Goal: Information Seeking & Learning: Learn about a topic

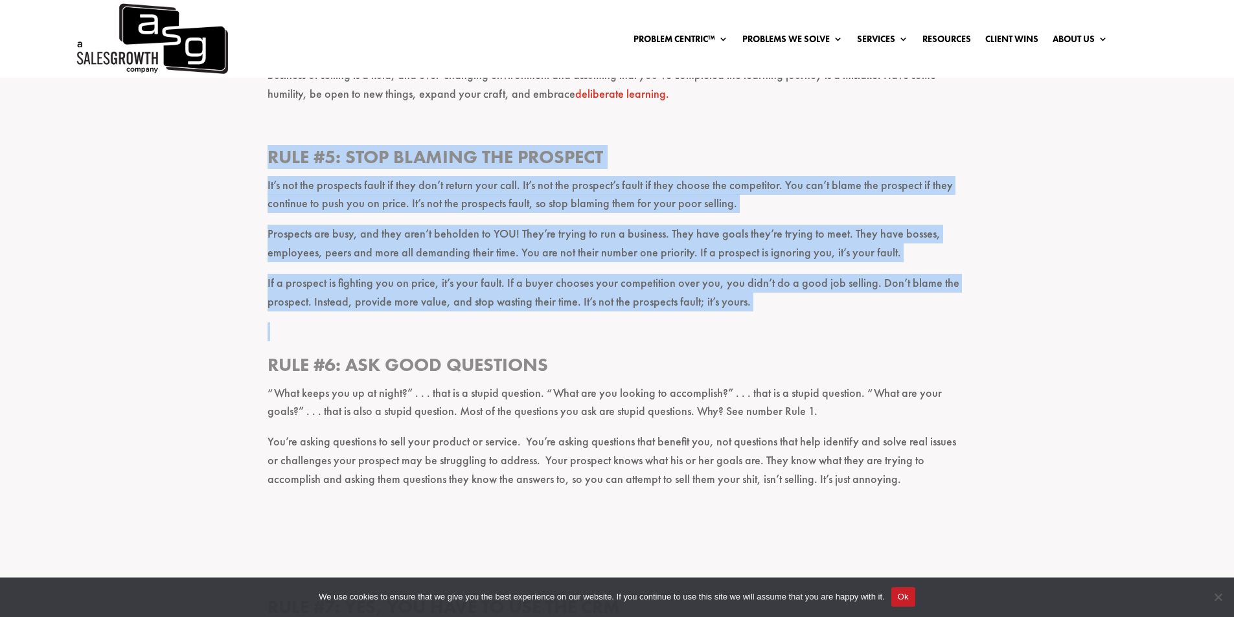
drag, startPoint x: 268, startPoint y: 133, endPoint x: 829, endPoint y: 306, distance: 586.4
click at [829, 306] on div "If you’re a part of the business of selling and you care about your clients, yo…" at bounding box center [618, 336] width 700 height 3224
copy div "Rule #5: Stop blaming the prospect It’s not the prospects fault if they don’t r…"
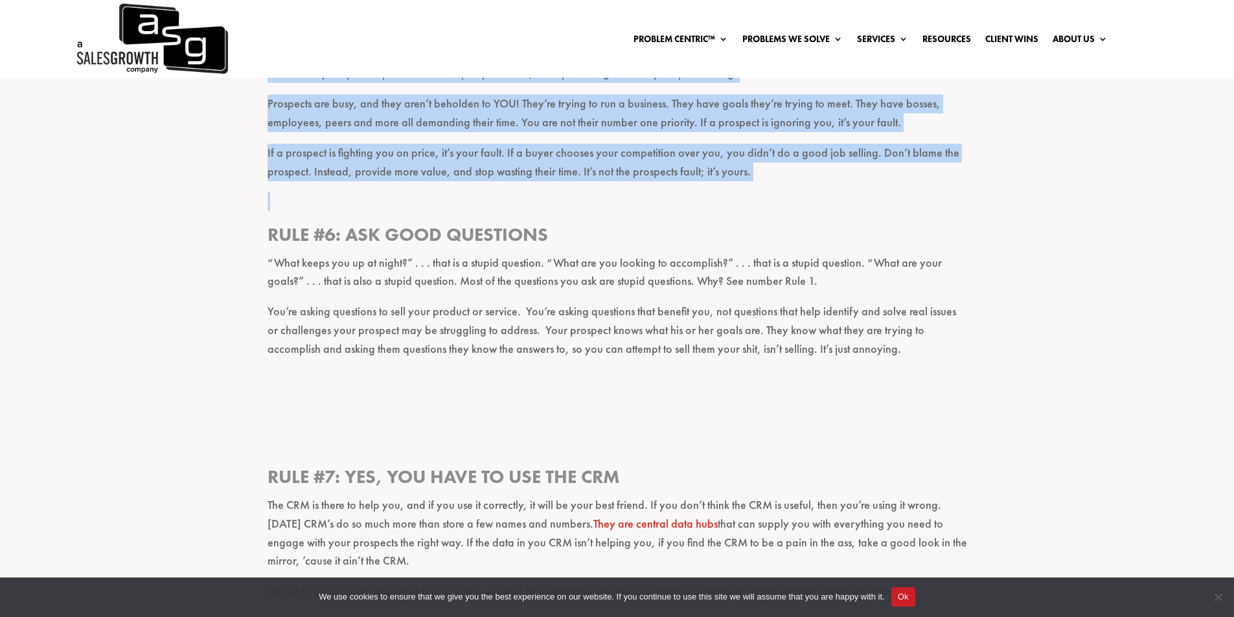
scroll to position [1879, 0]
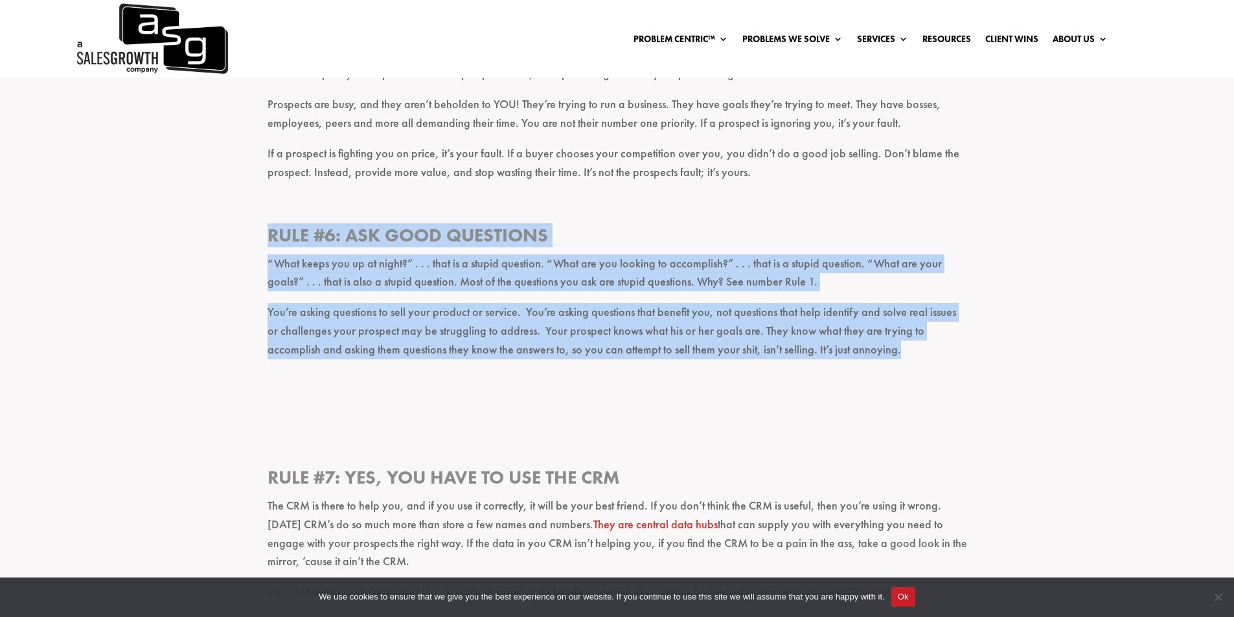
drag, startPoint x: 269, startPoint y: 216, endPoint x: 847, endPoint y: 331, distance: 589.7
click at [847, 331] on div "If you’re a part of the business of selling and you care about your clients, yo…" at bounding box center [618, 207] width 700 height 3224
copy div "Rule #6: Ask good questions “What keeps you up at night?” . . . that is a stupi…"
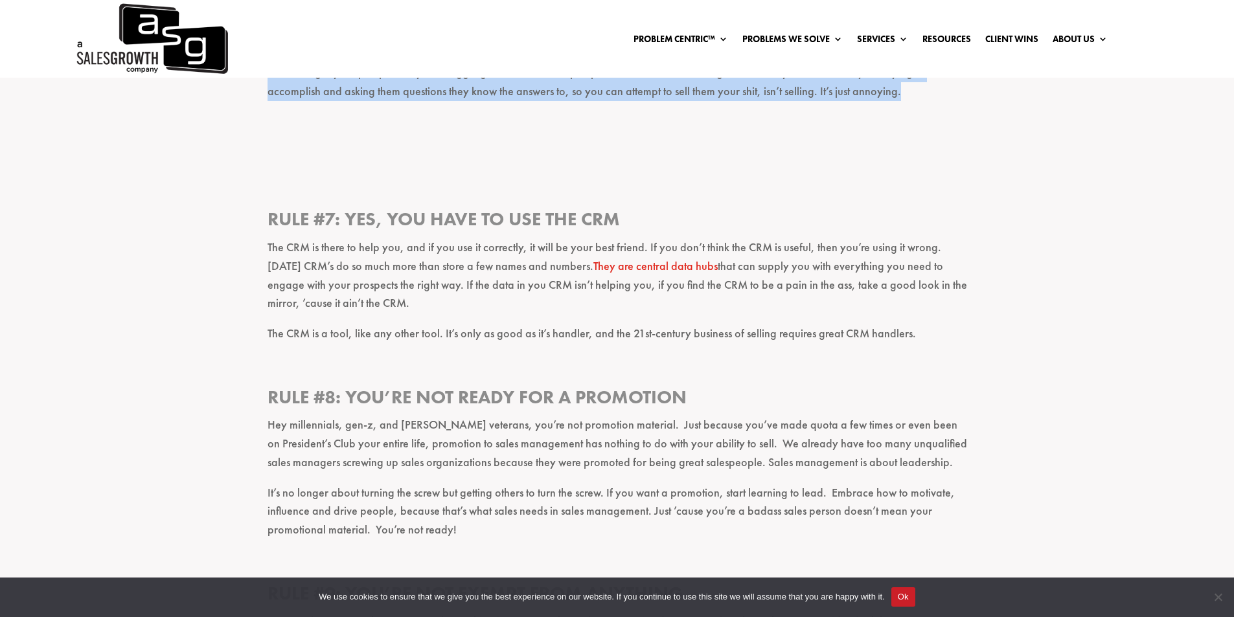
scroll to position [2138, 0]
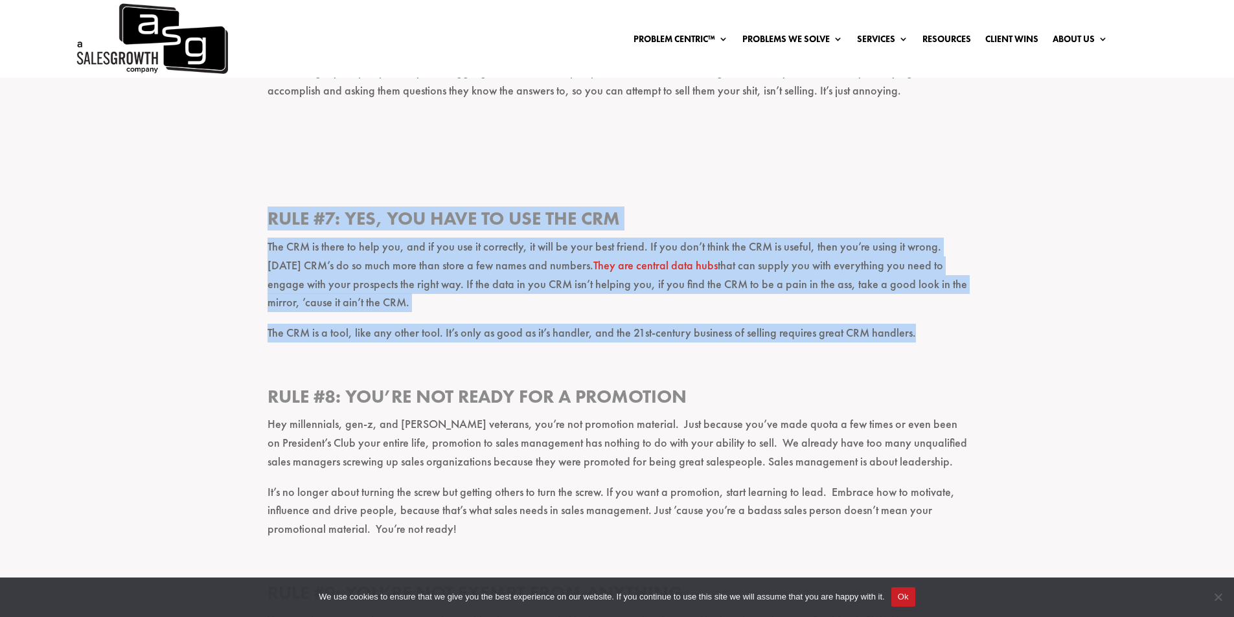
drag, startPoint x: 270, startPoint y: 199, endPoint x: 913, endPoint y: 319, distance: 654.3
copy div "Rule #7: Yes, you have to use the CRM The CRM is there to help you, and if you …"
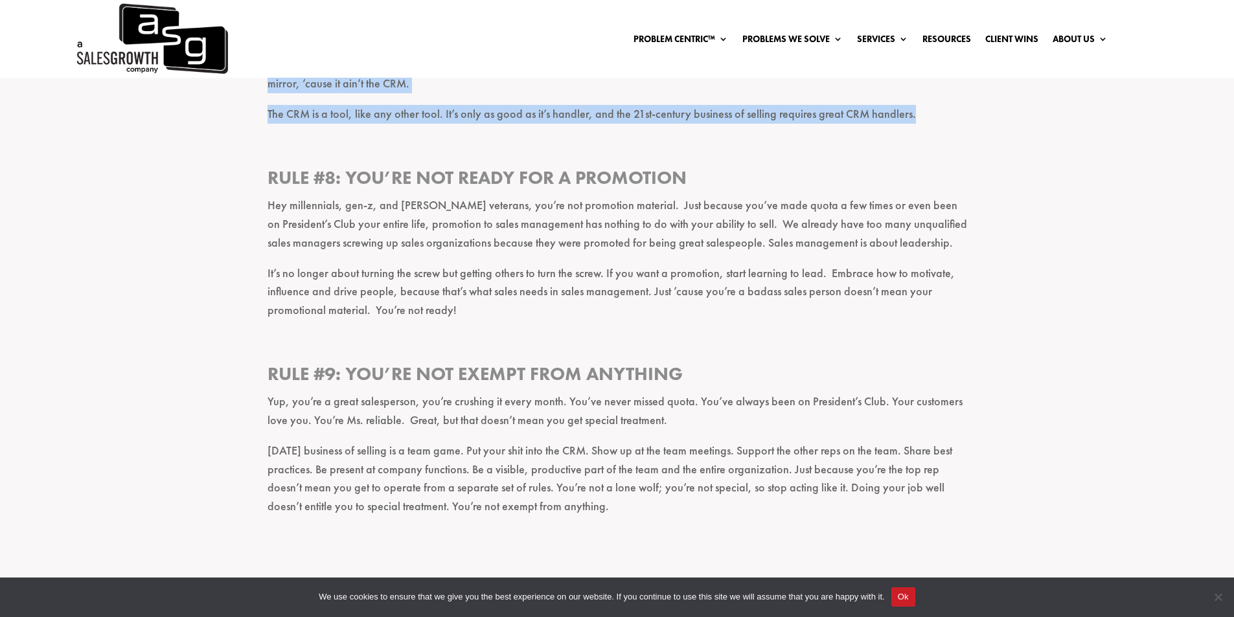
scroll to position [2332, 0]
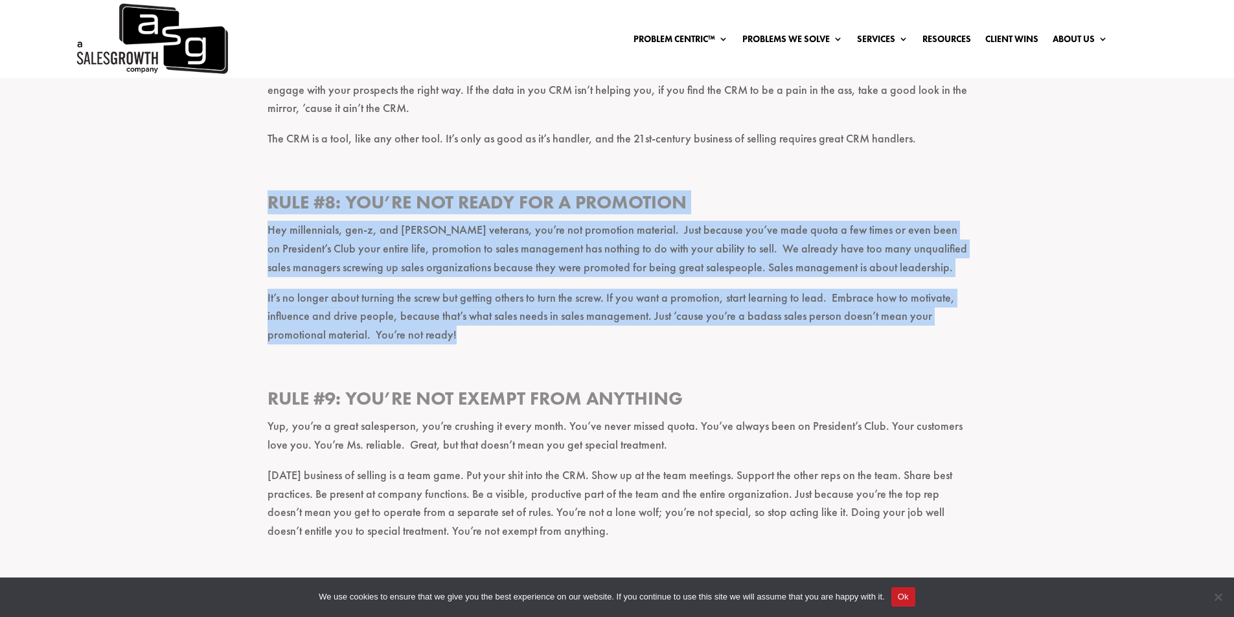
drag, startPoint x: 270, startPoint y: 183, endPoint x: 460, endPoint y: 315, distance: 231.3
copy div "Rule #8: You’re not ready for a promotion Hey millennials, gen-z, and [PERSON_N…"
drag, startPoint x: 273, startPoint y: 376, endPoint x: 543, endPoint y: 515, distance: 303.6
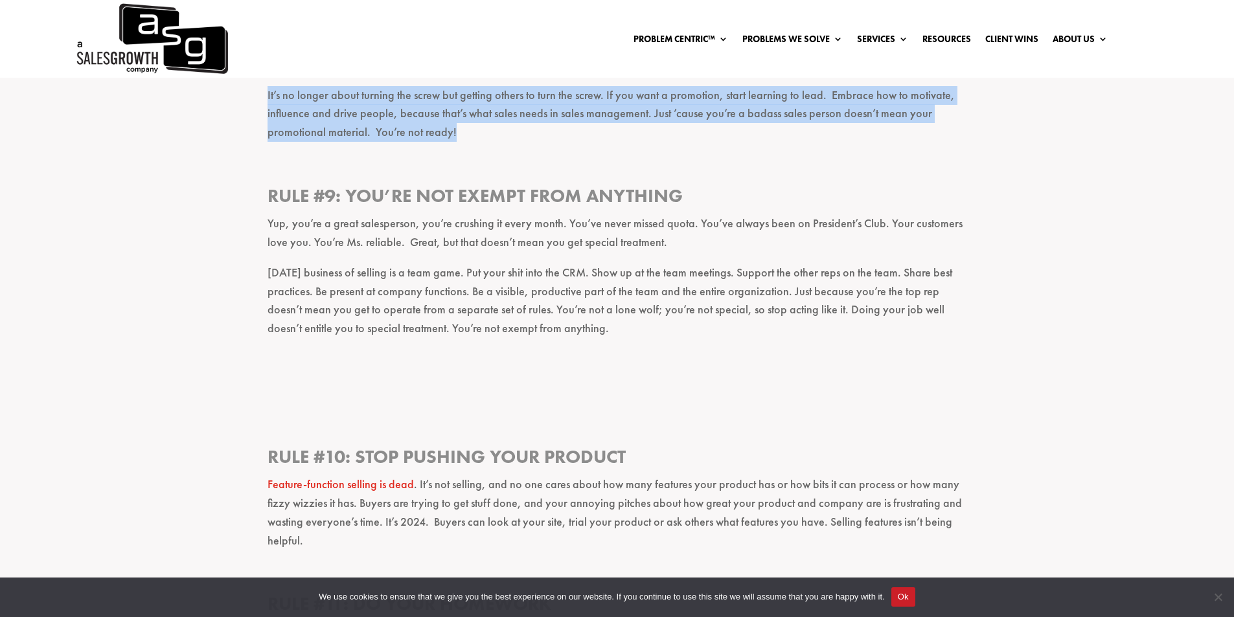
scroll to position [2656, 0]
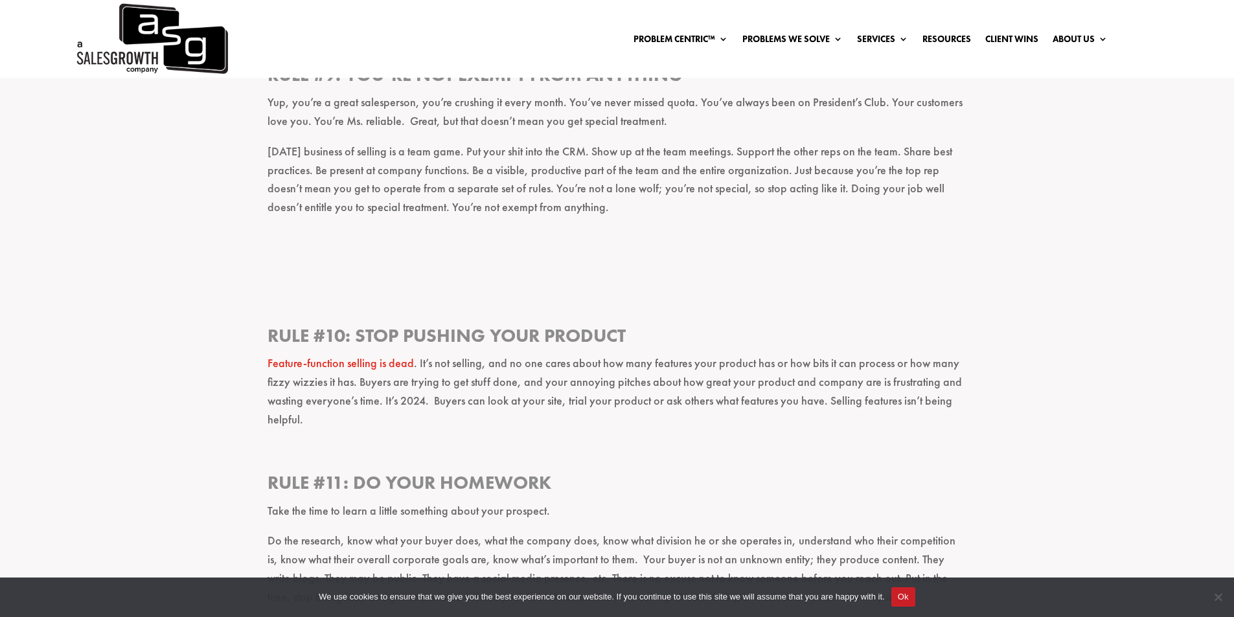
copy div "Rule #9: You’re not exempt from ANYTHING Yup, you’re a great salesperson, you’r…"
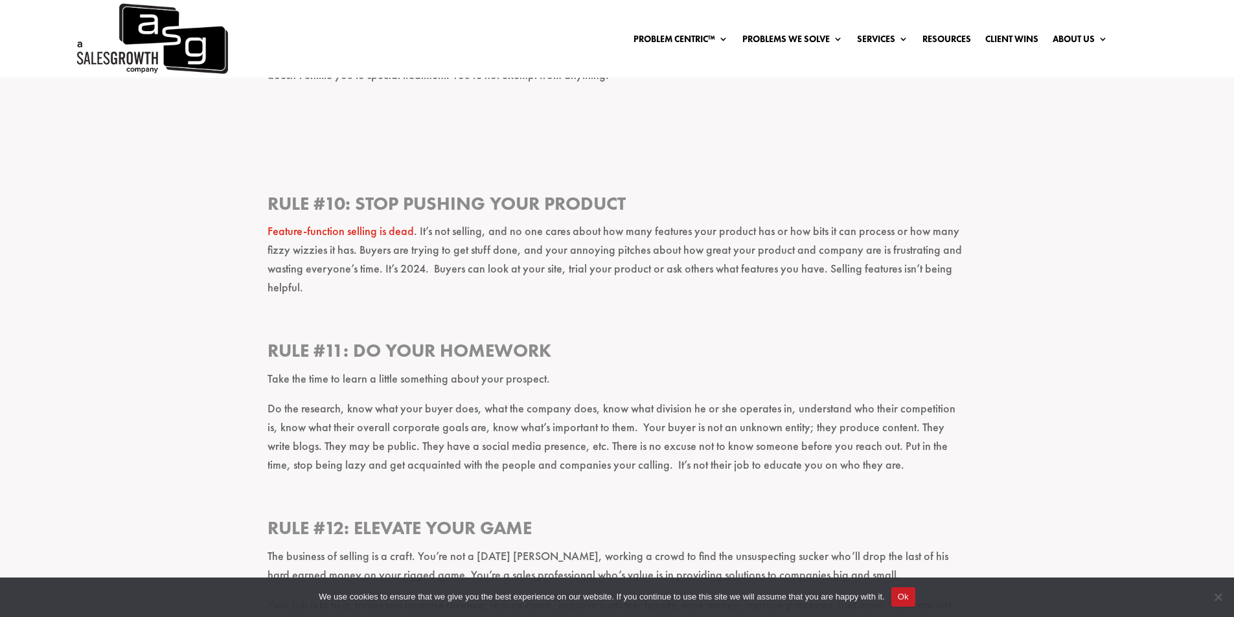
scroll to position [2786, 0]
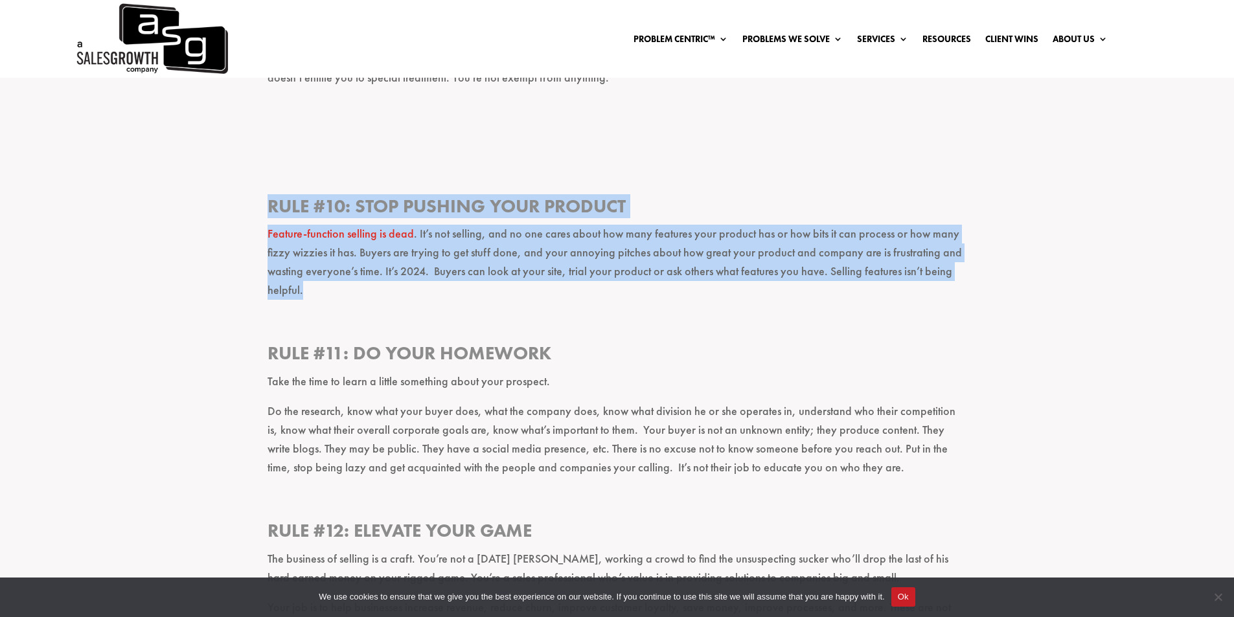
drag, startPoint x: 269, startPoint y: 185, endPoint x: 382, endPoint y: 269, distance: 140.2
copy div "Rule #10: Stop pushing your product Feature-function selling is dead . It’s not…"
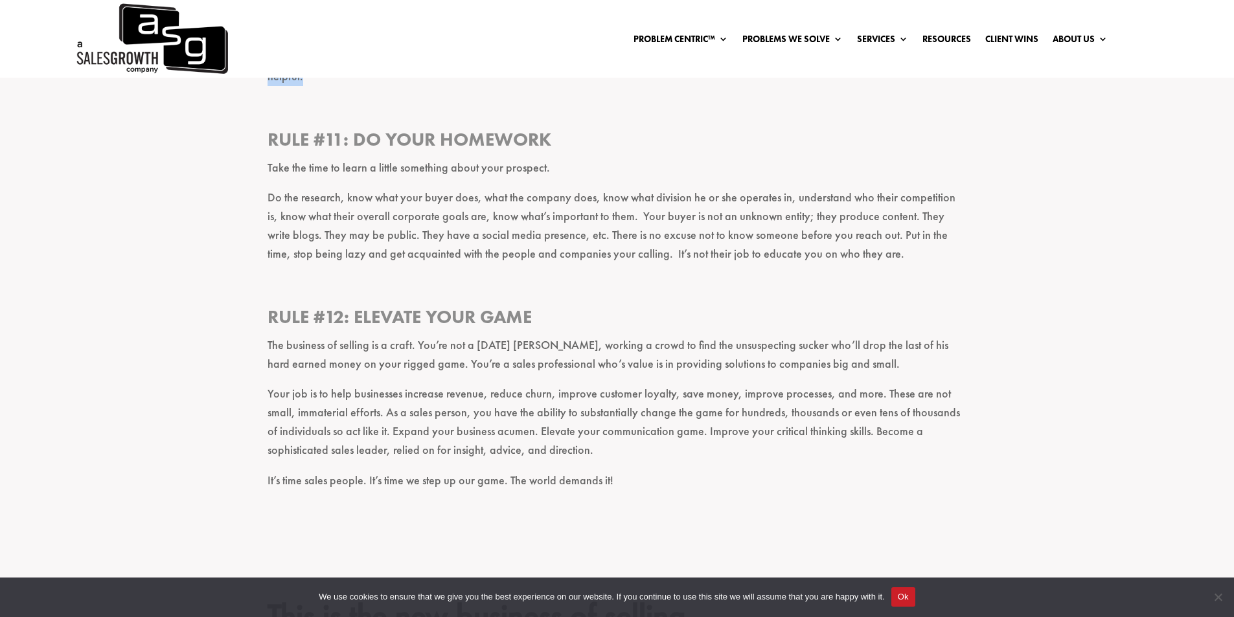
scroll to position [2915, 0]
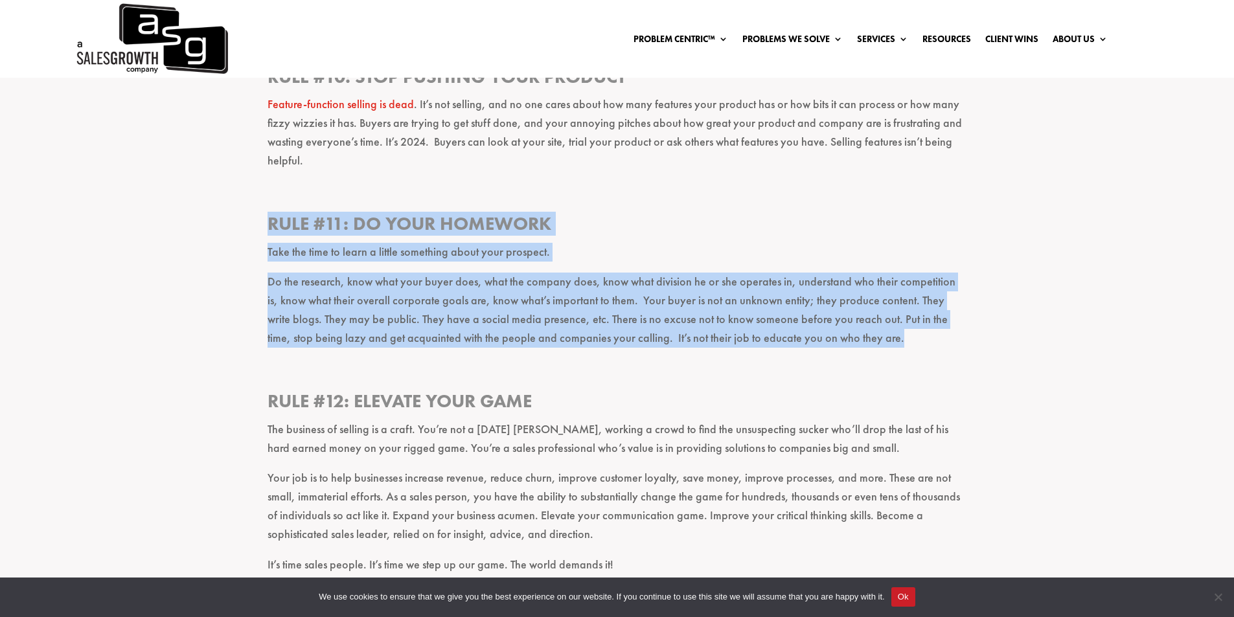
drag, startPoint x: 271, startPoint y: 206, endPoint x: 842, endPoint y: 315, distance: 581.1
copy div "Rule #11: Do your homework Take the time to learn a little something about your…"
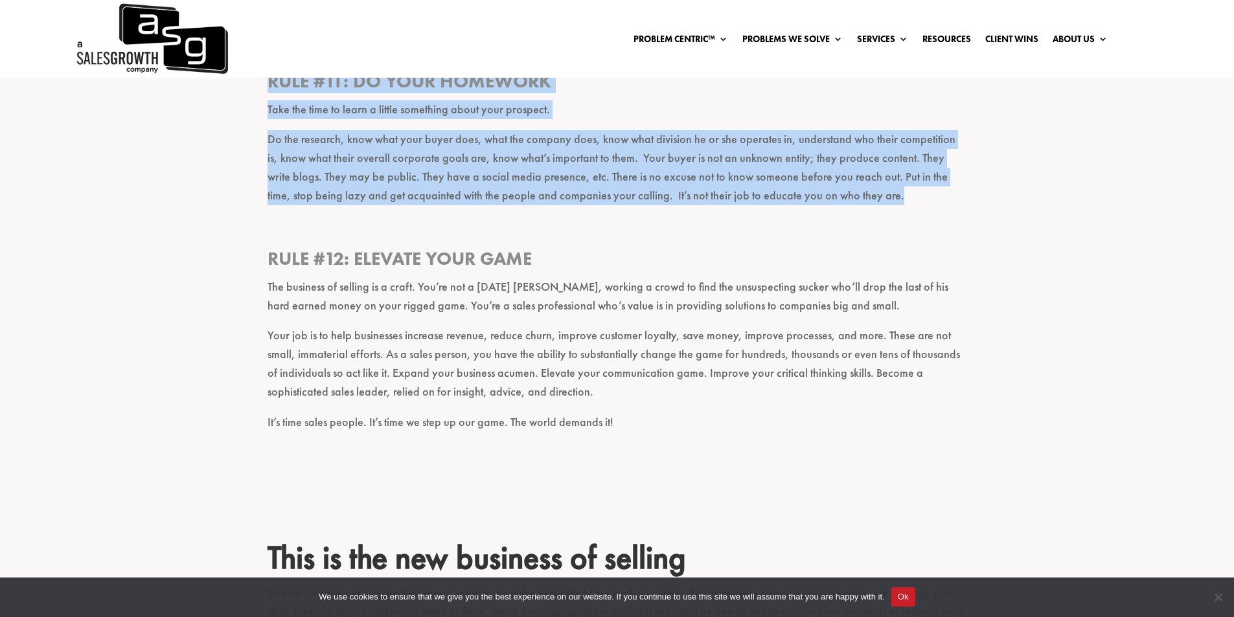
scroll to position [3174, 0]
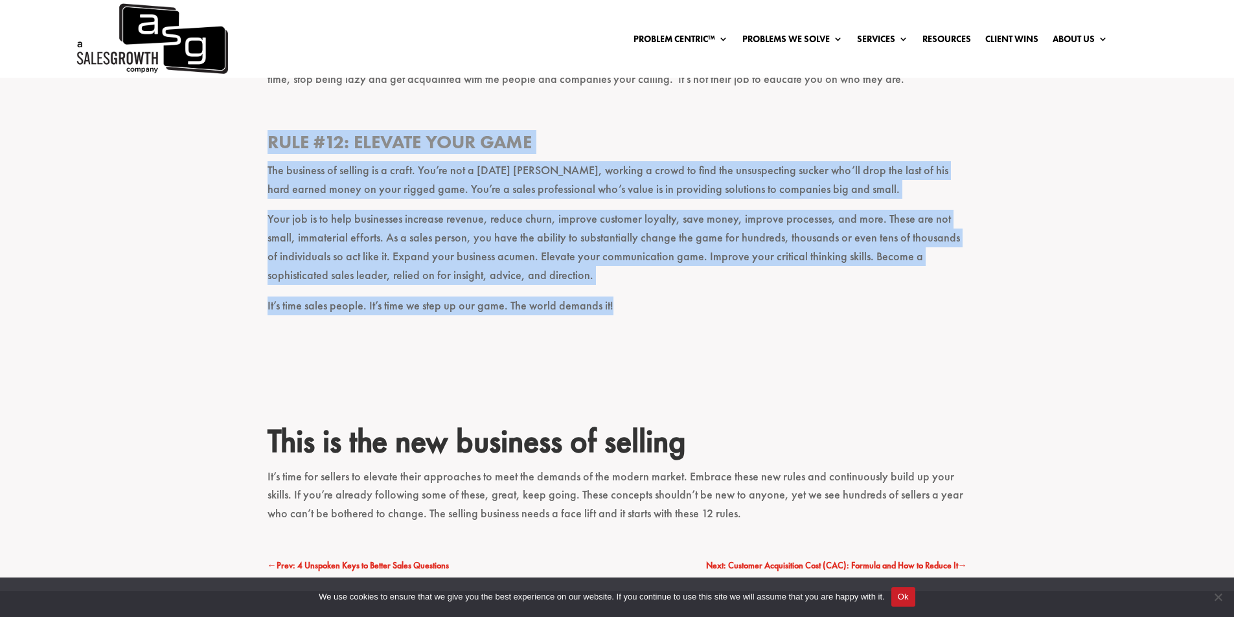
drag, startPoint x: 271, startPoint y: 121, endPoint x: 622, endPoint y: 291, distance: 390.0
copy div "Rule #12: Elevate your game The business of selling is a craft. You’re not a [D…"
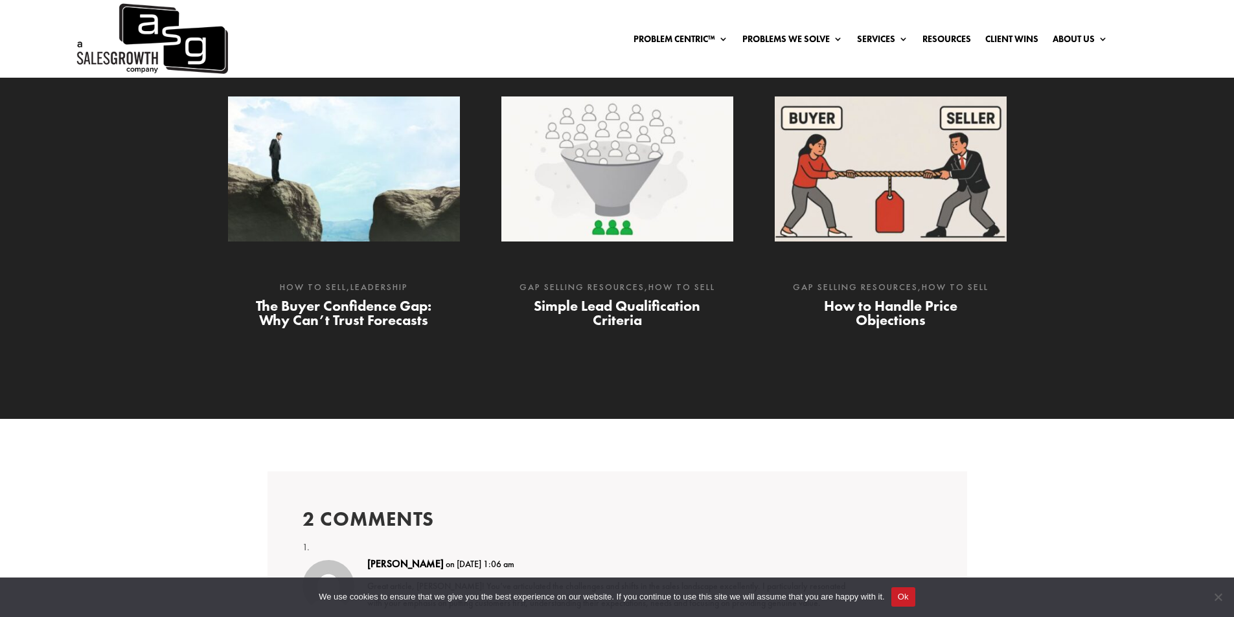
scroll to position [3757, 0]
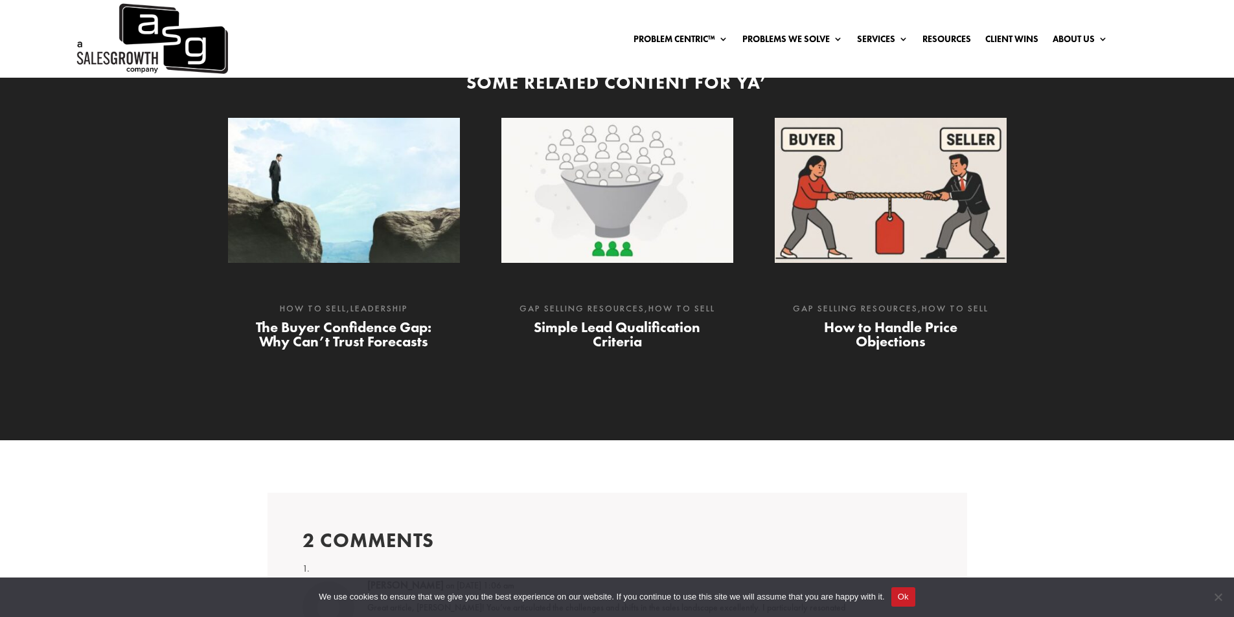
click at [891, 188] on img at bounding box center [891, 190] width 232 height 145
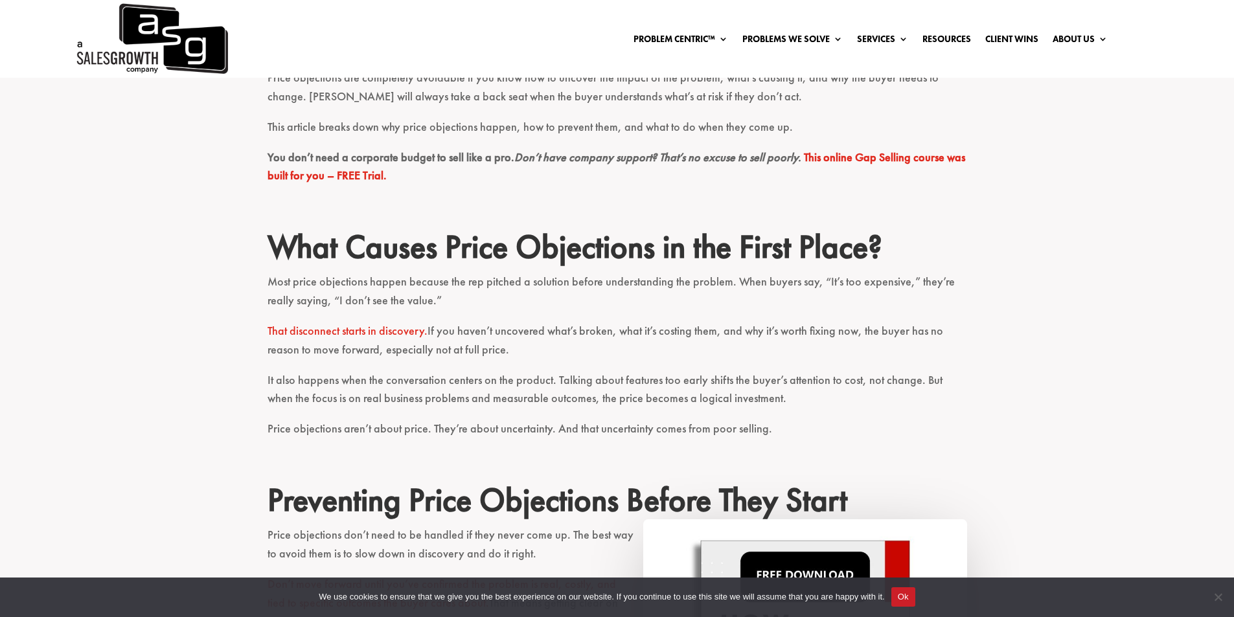
scroll to position [518, 0]
